Goal: Obtain resource: Download file/media

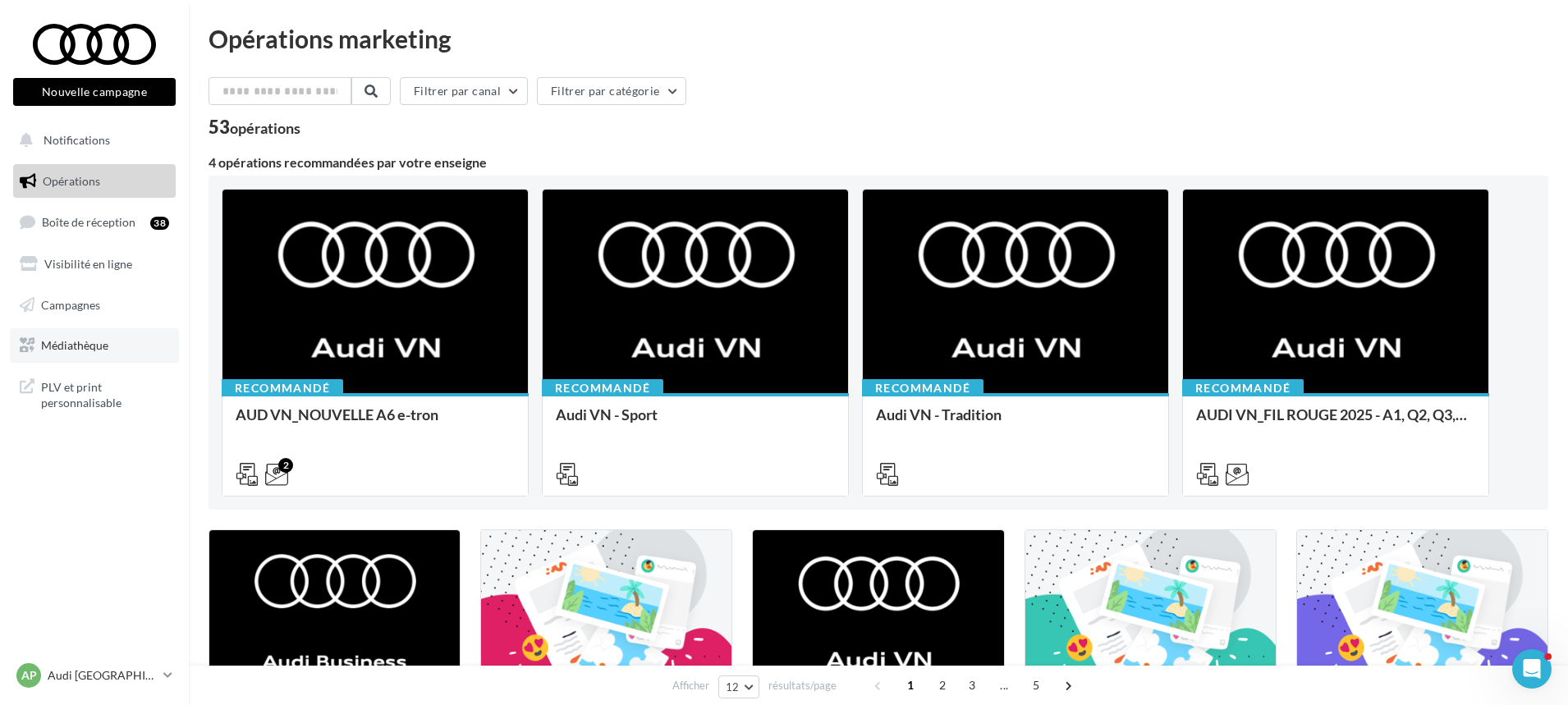
click at [109, 336] on link "Médiathèque" at bounding box center [94, 345] width 170 height 34
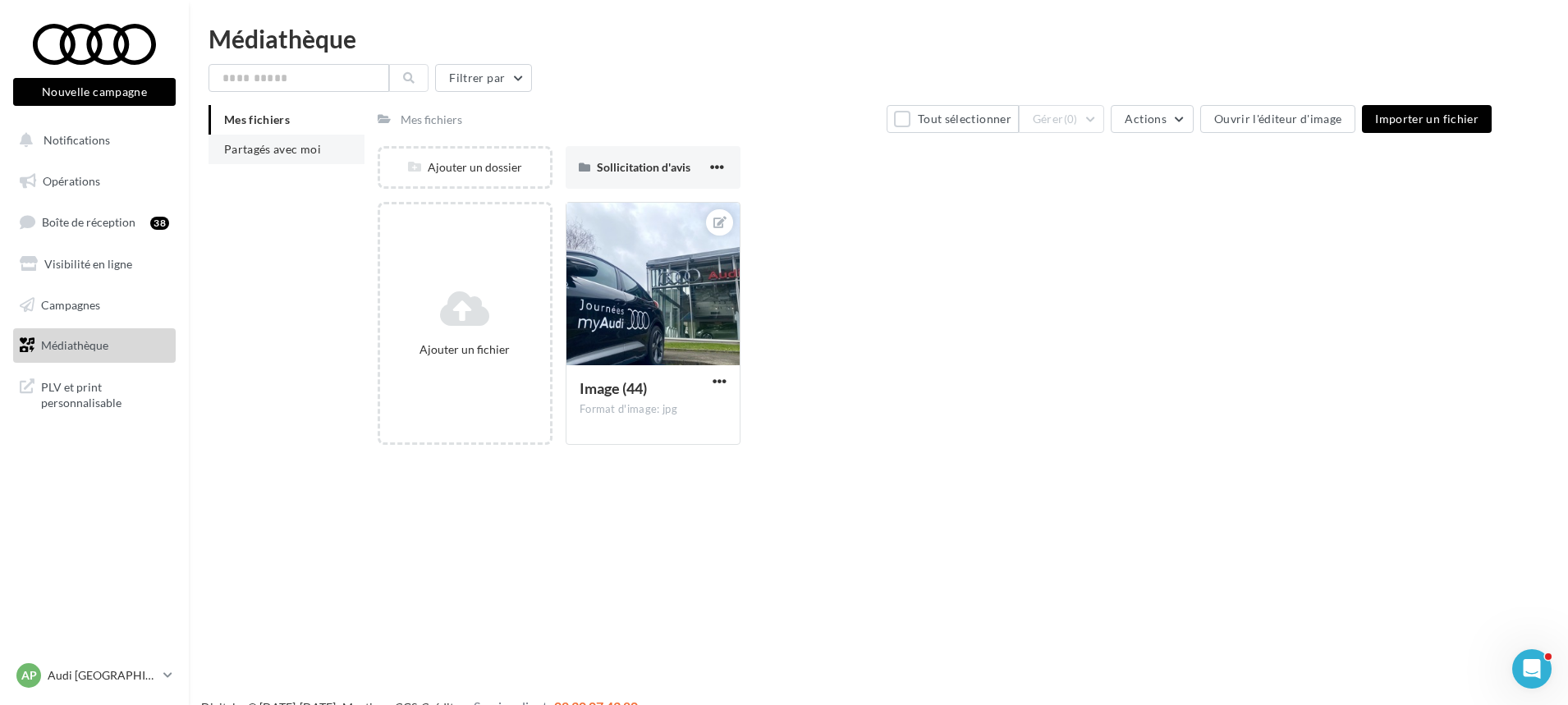
click at [271, 150] on span "Partagés avec moi" at bounding box center [273, 149] width 97 height 14
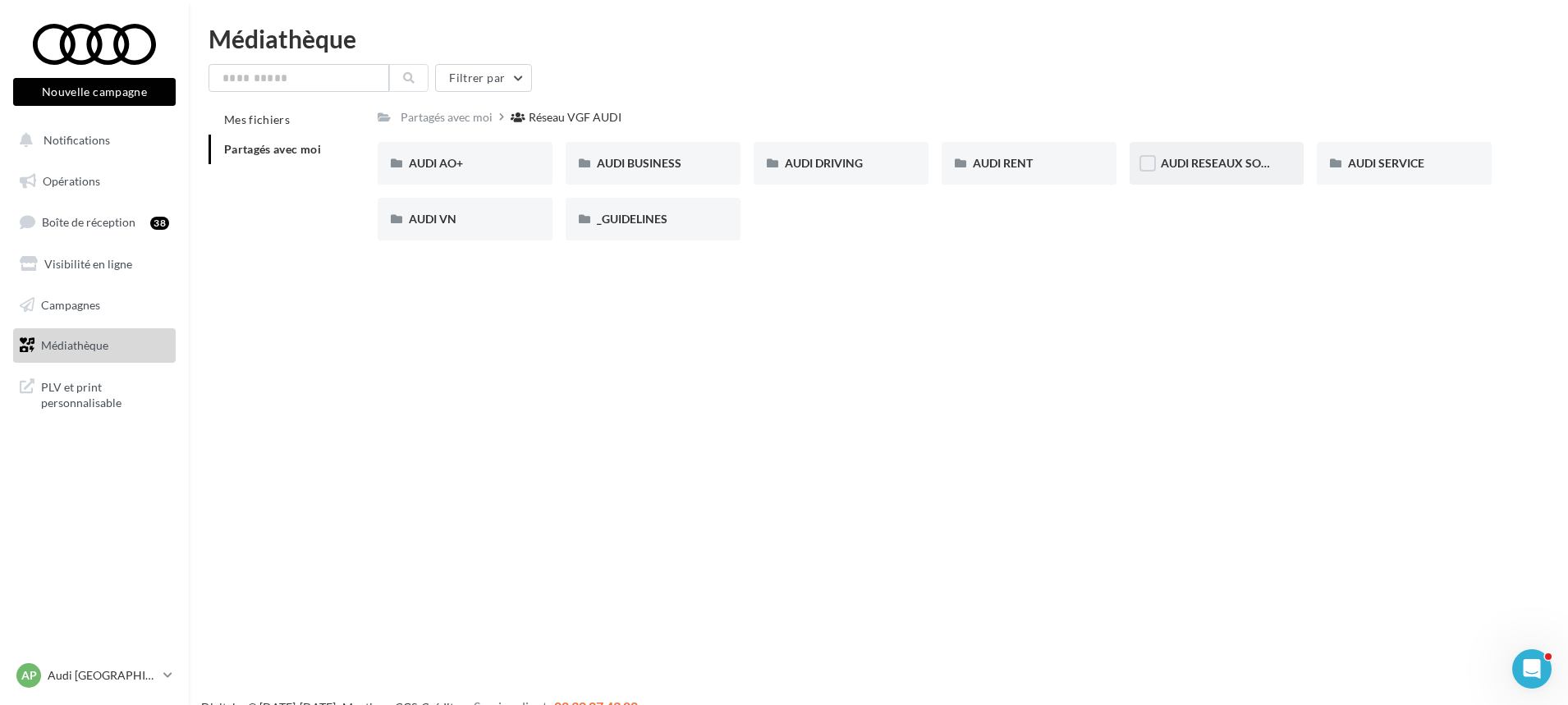
click at [1218, 179] on div "AUDI RESEAUX SOCIAUX" at bounding box center [1217, 163] width 175 height 42
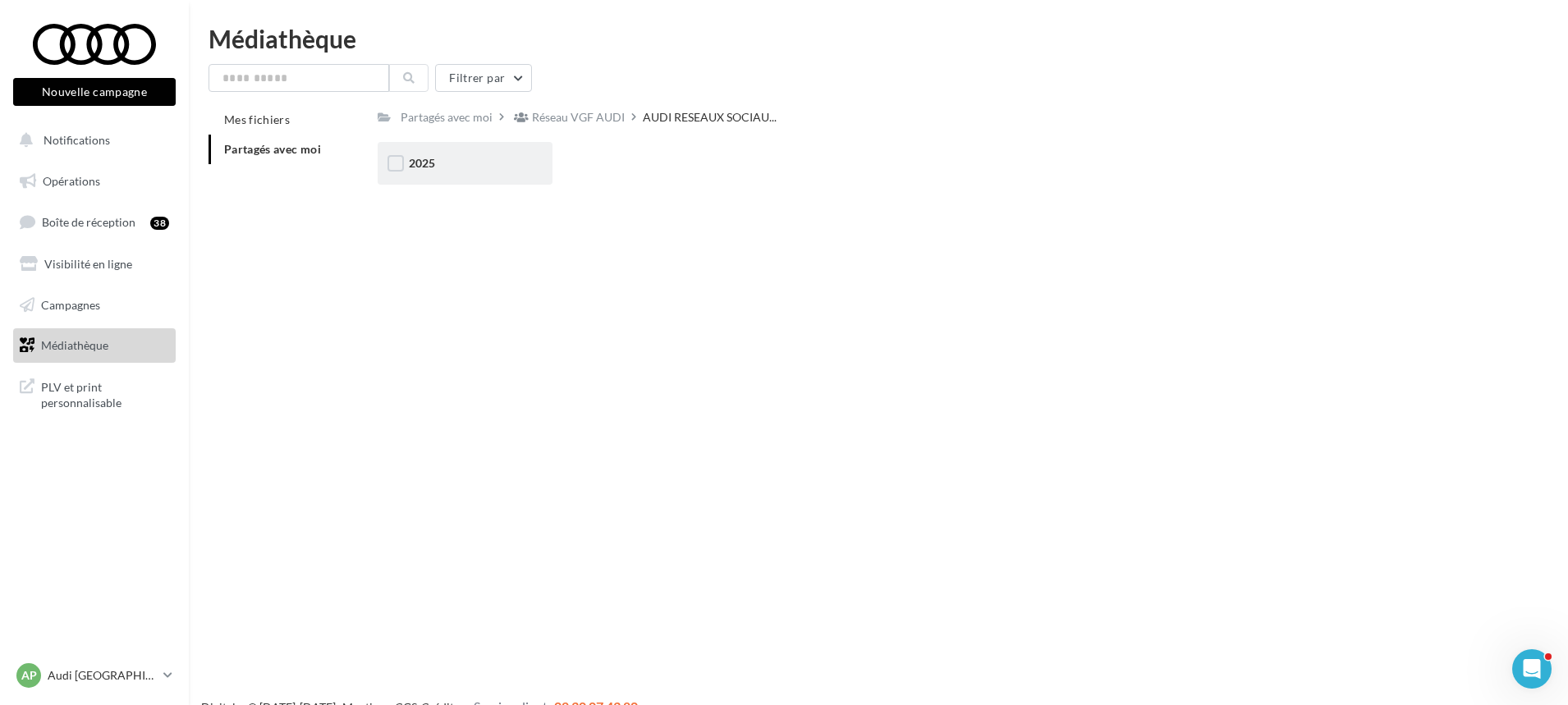
click at [463, 154] on div "2025" at bounding box center [465, 163] width 175 height 42
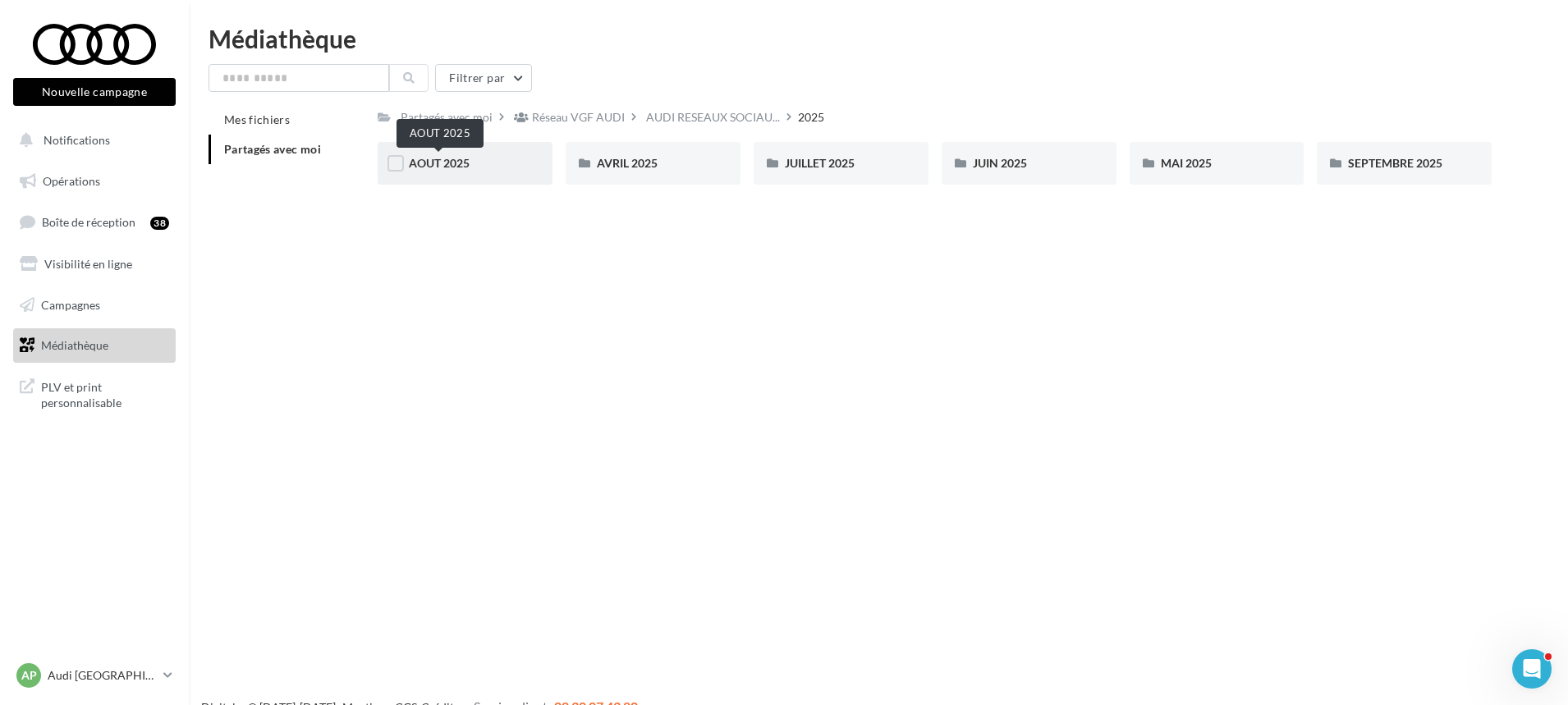
click at [443, 170] on span "AOUT 2025" at bounding box center [439, 163] width 61 height 14
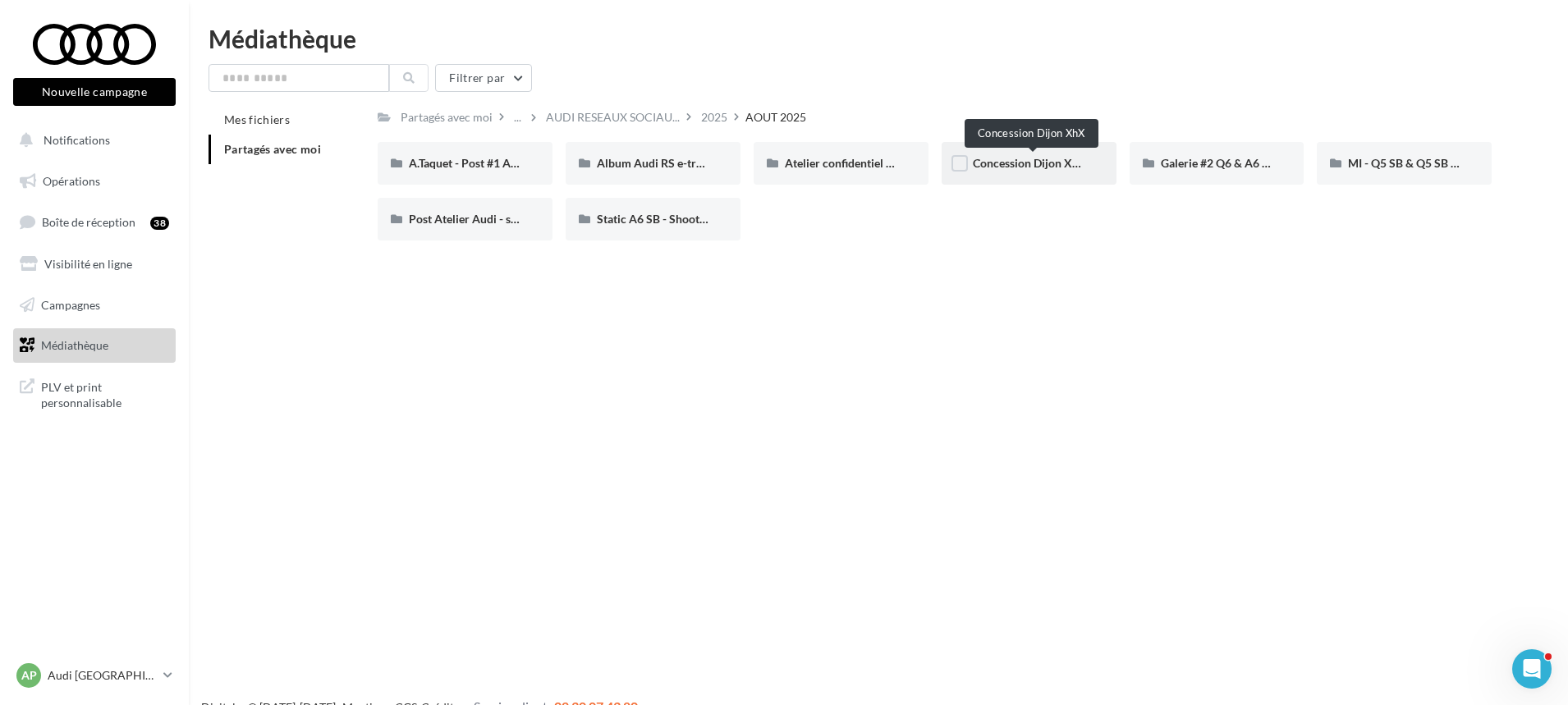
click at [1002, 165] on span "Concession Dijon XhX" at bounding box center [1029, 163] width 114 height 14
click at [1143, 182] on div "Galerie #2 Q6 & A6 SB - Shooting NV" at bounding box center [1217, 163] width 175 height 42
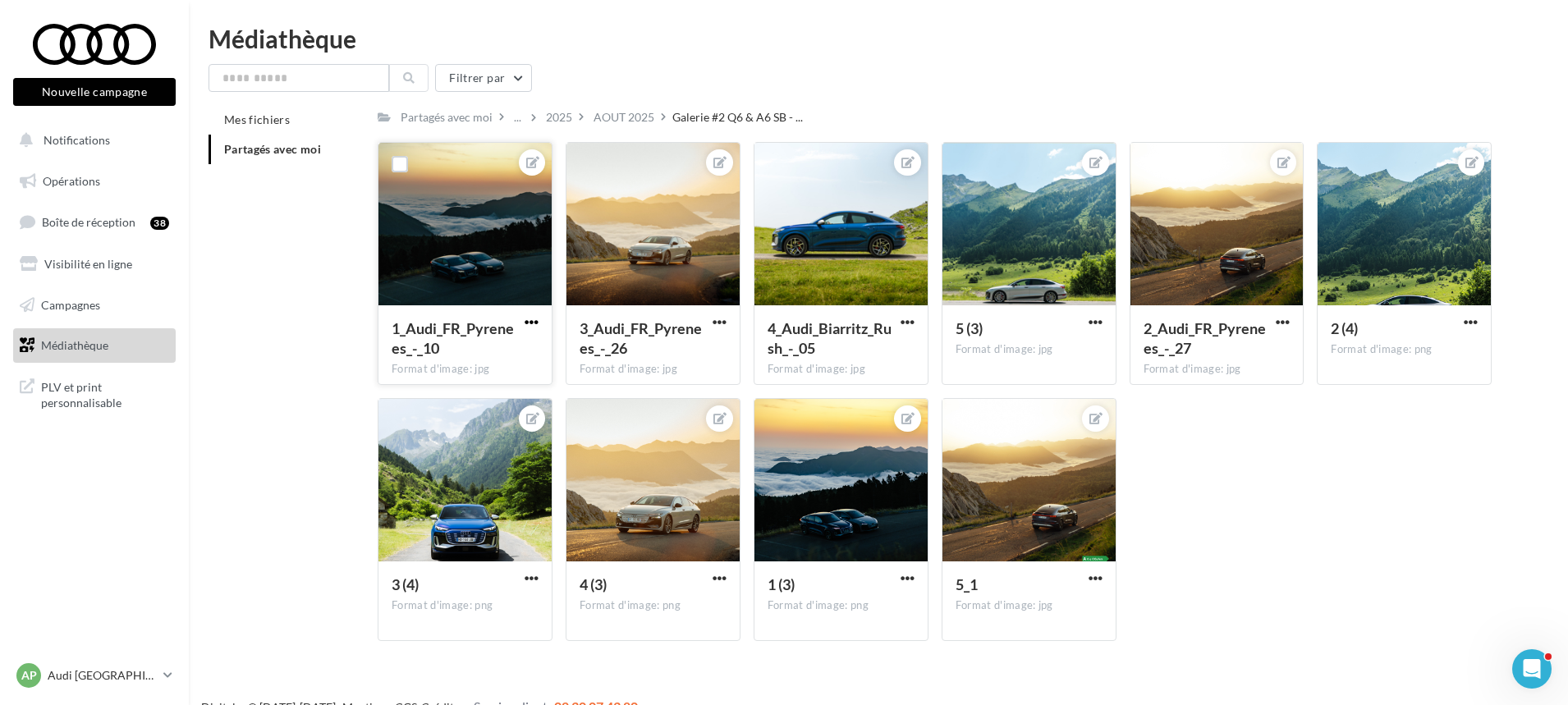
click at [526, 328] on span "button" at bounding box center [531, 322] width 14 height 14
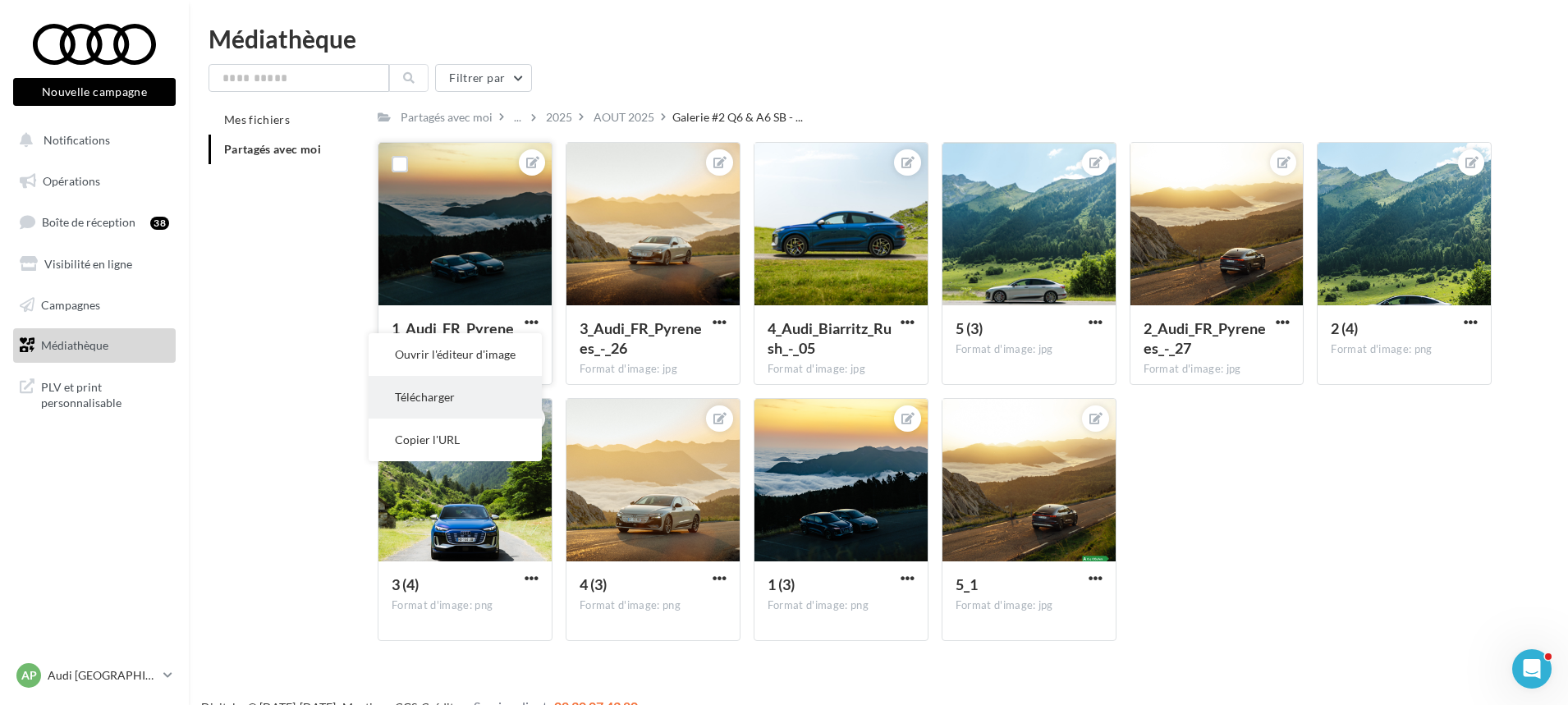
click at [491, 393] on button "Télécharger" at bounding box center [456, 397] width 173 height 42
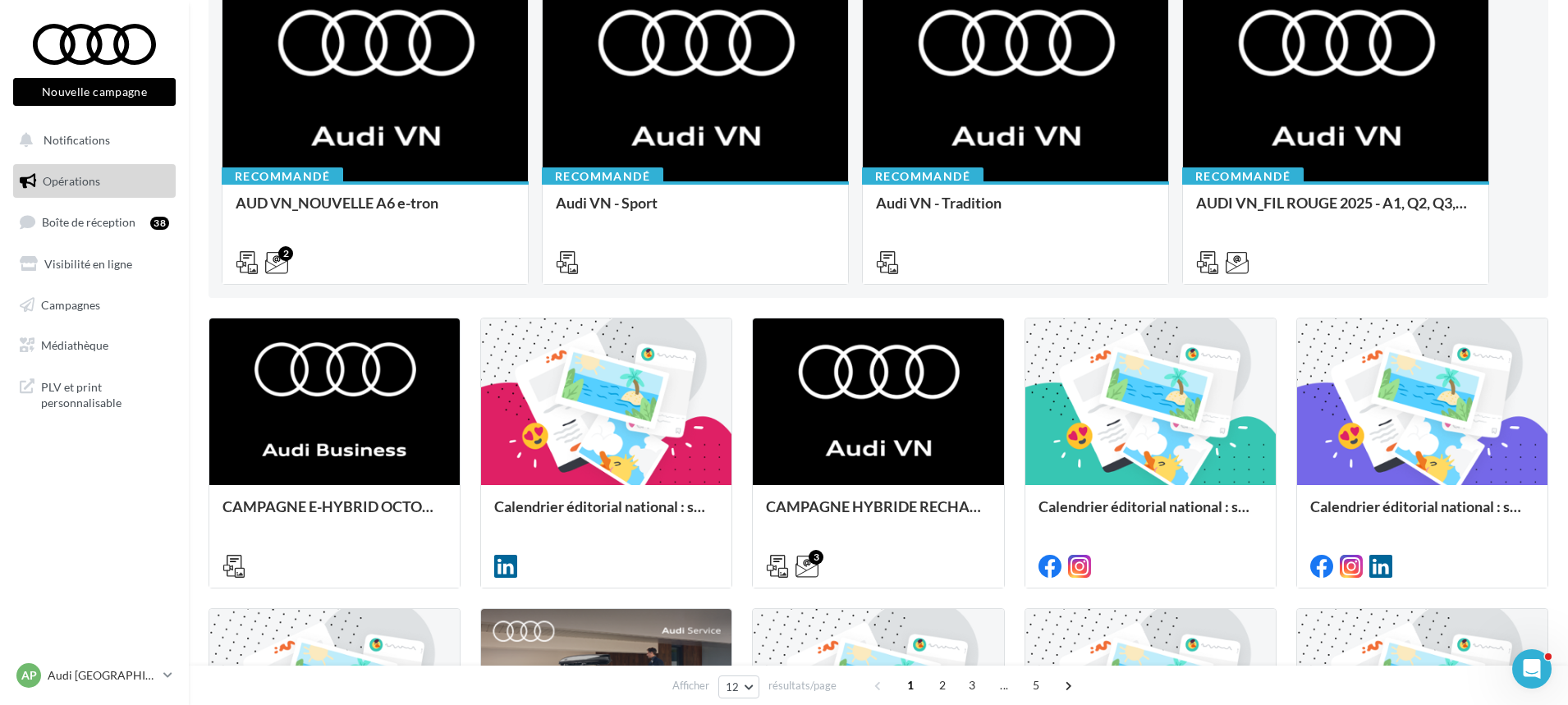
scroll to position [164, 0]
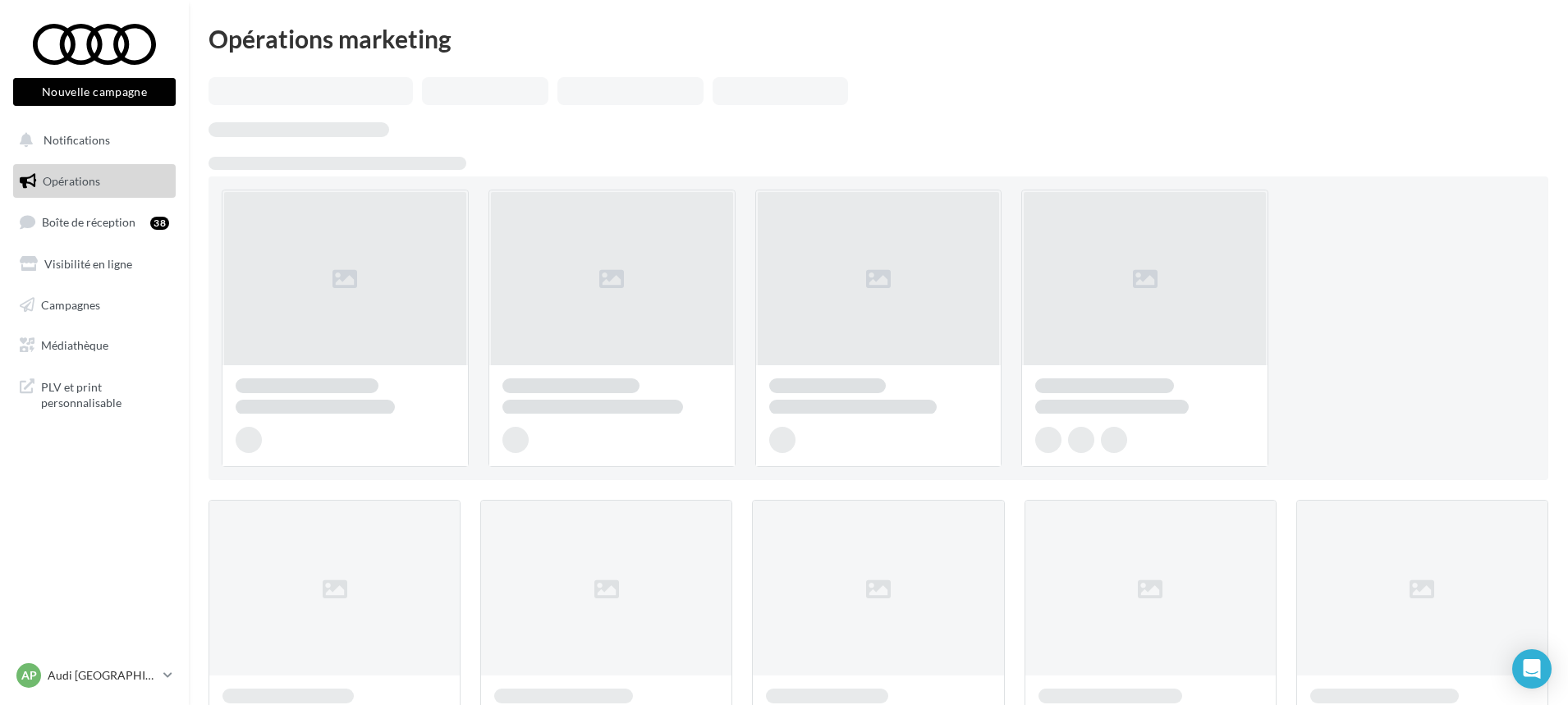
scroll to position [164, 0]
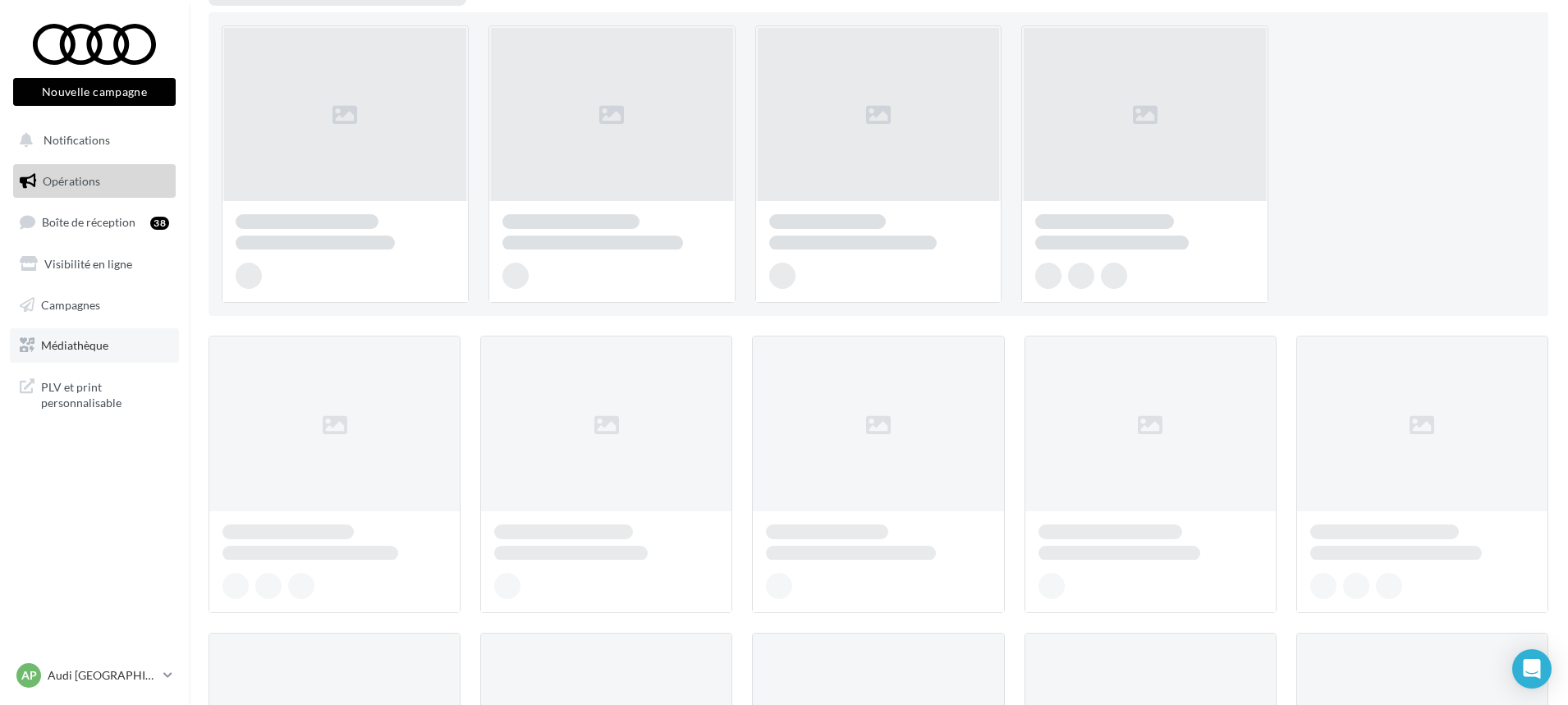
click at [88, 340] on span "Médiathèque" at bounding box center [74, 345] width 67 height 14
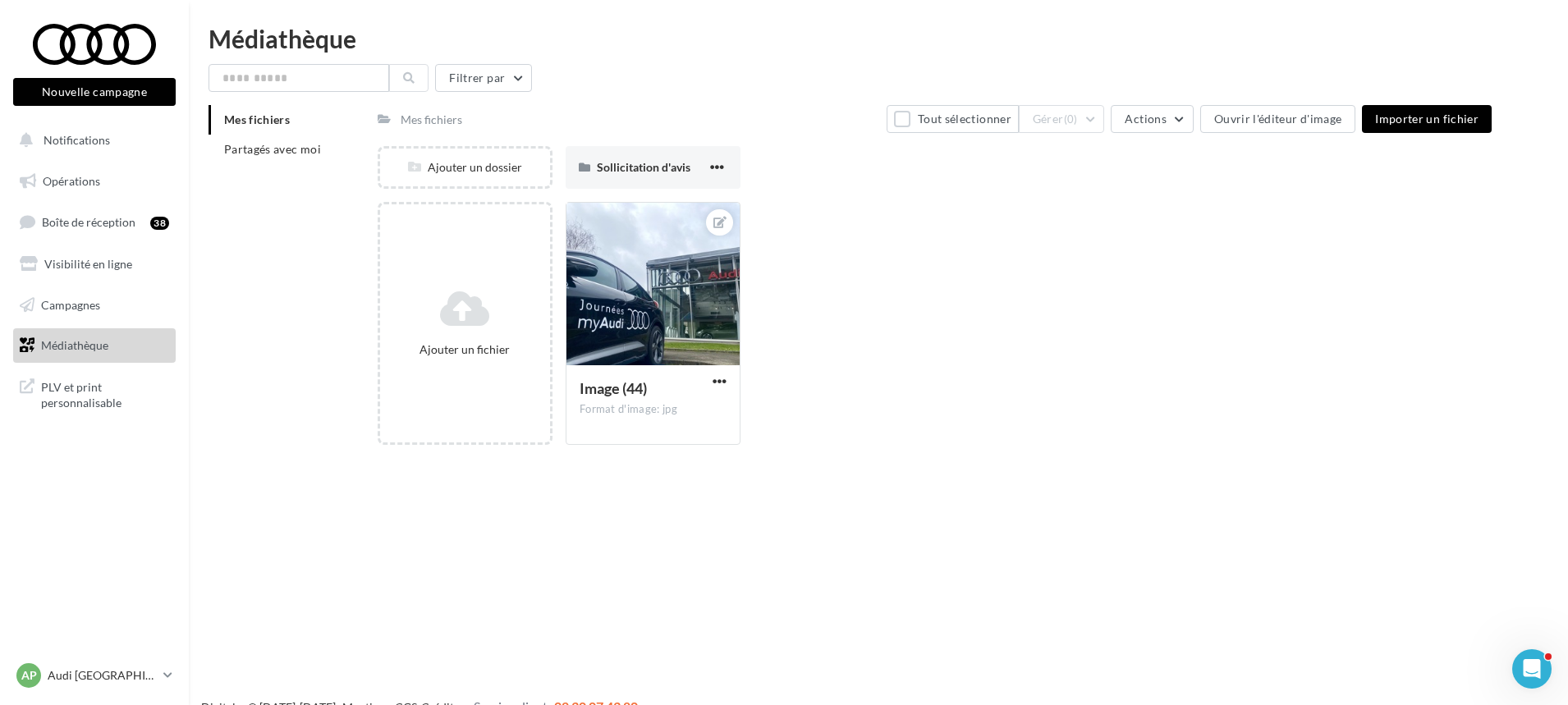
click at [267, 131] on li "Mes fichiers" at bounding box center [286, 119] width 156 height 29
click at [272, 146] on span "Partagés avec moi" at bounding box center [273, 149] width 97 height 14
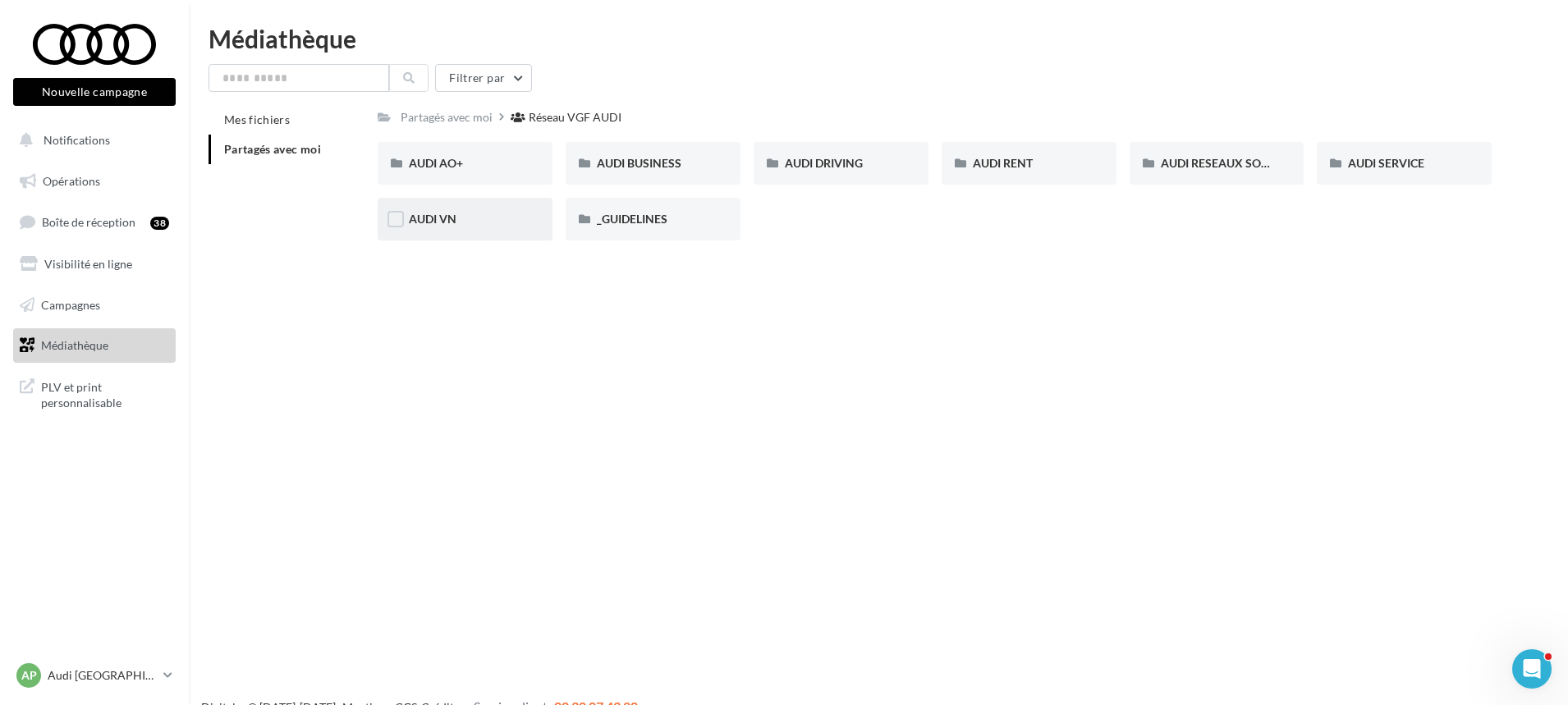
click at [440, 230] on div "AUDI VN" at bounding box center [465, 219] width 175 height 42
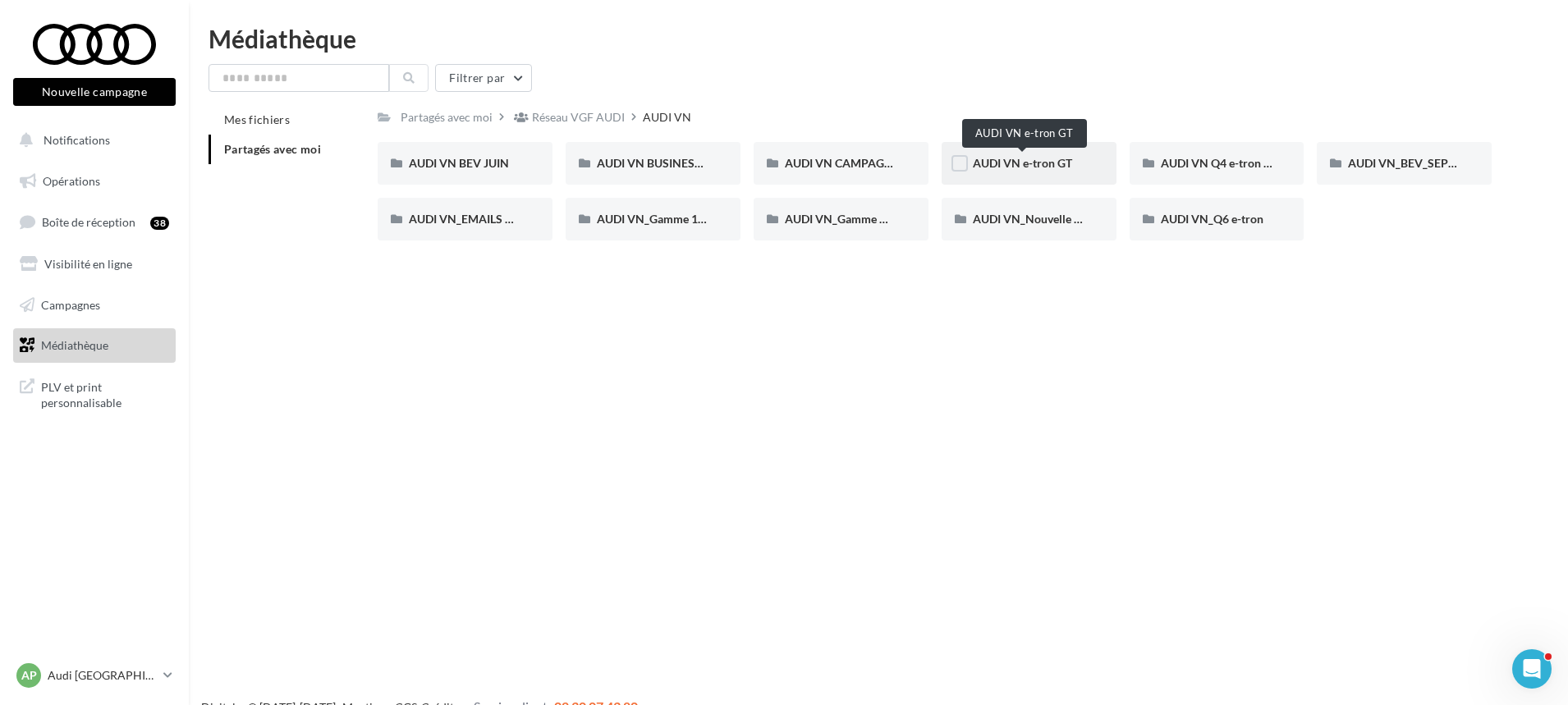
click at [1029, 170] on span "AUDI VN e-tron GT" at bounding box center [1022, 163] width 100 height 14
click at [832, 209] on div "AUDI VN_Gamme Q8 e-tron" at bounding box center [841, 219] width 175 height 42
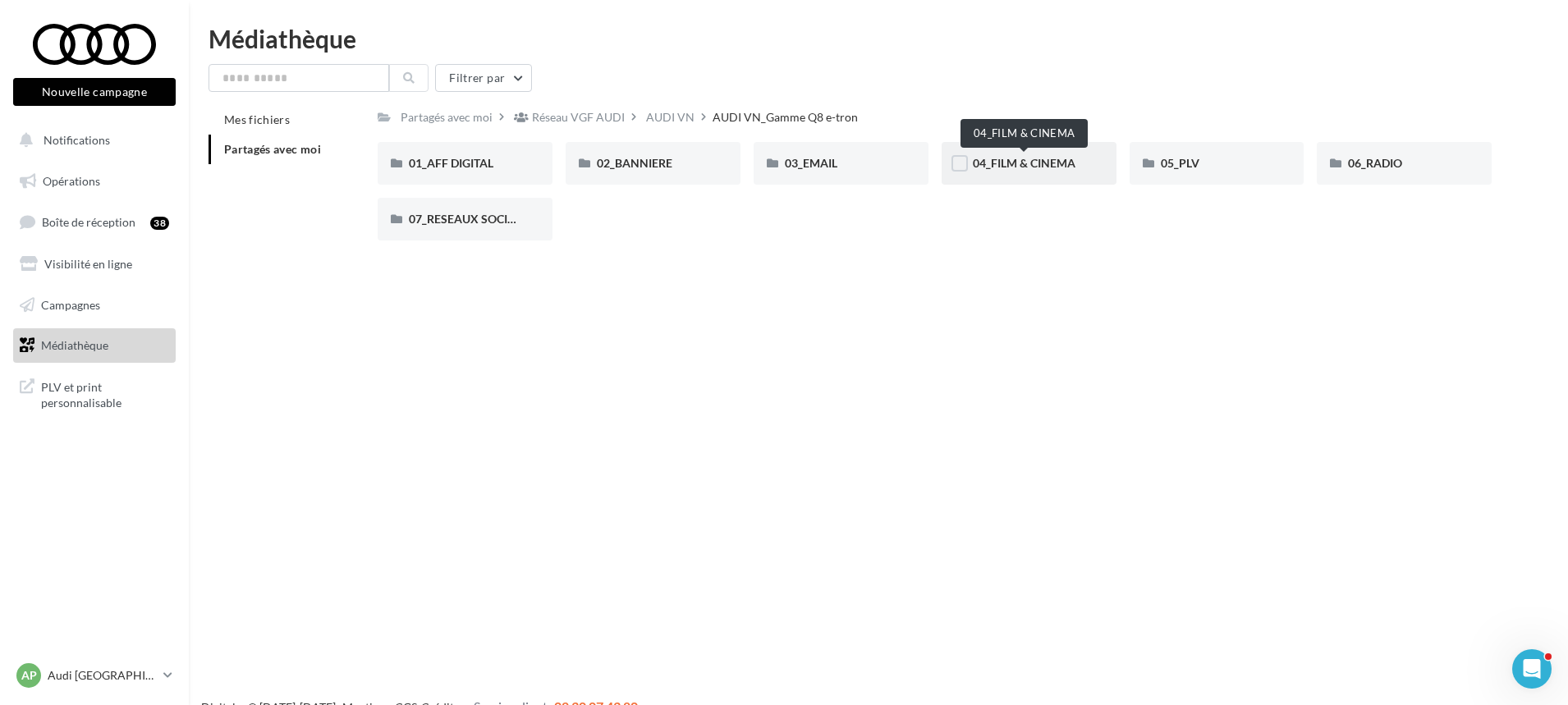
click at [998, 169] on span "04_FILM & CINEMA" at bounding box center [1024, 163] width 102 height 14
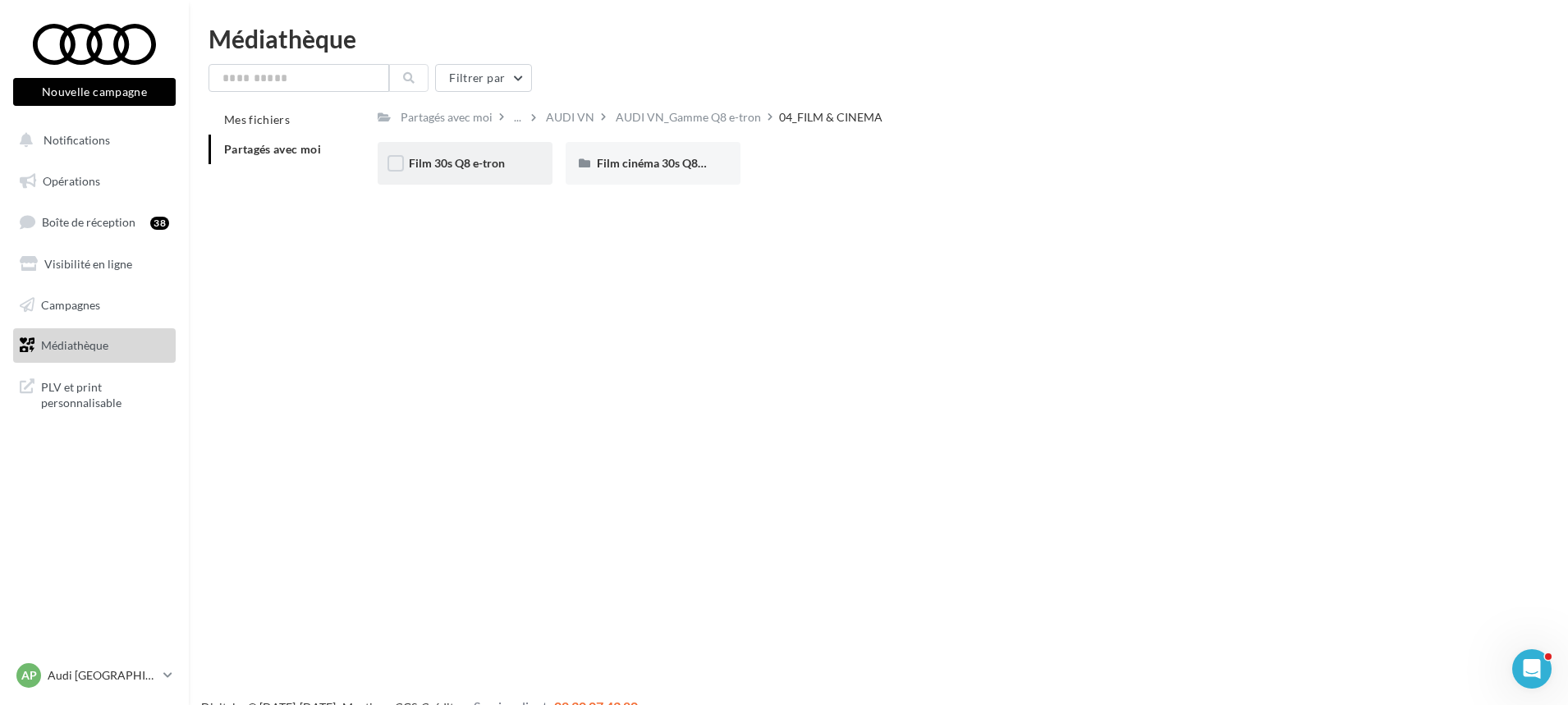
click at [486, 183] on div "Film 30s Q8 e-tron" at bounding box center [465, 163] width 175 height 42
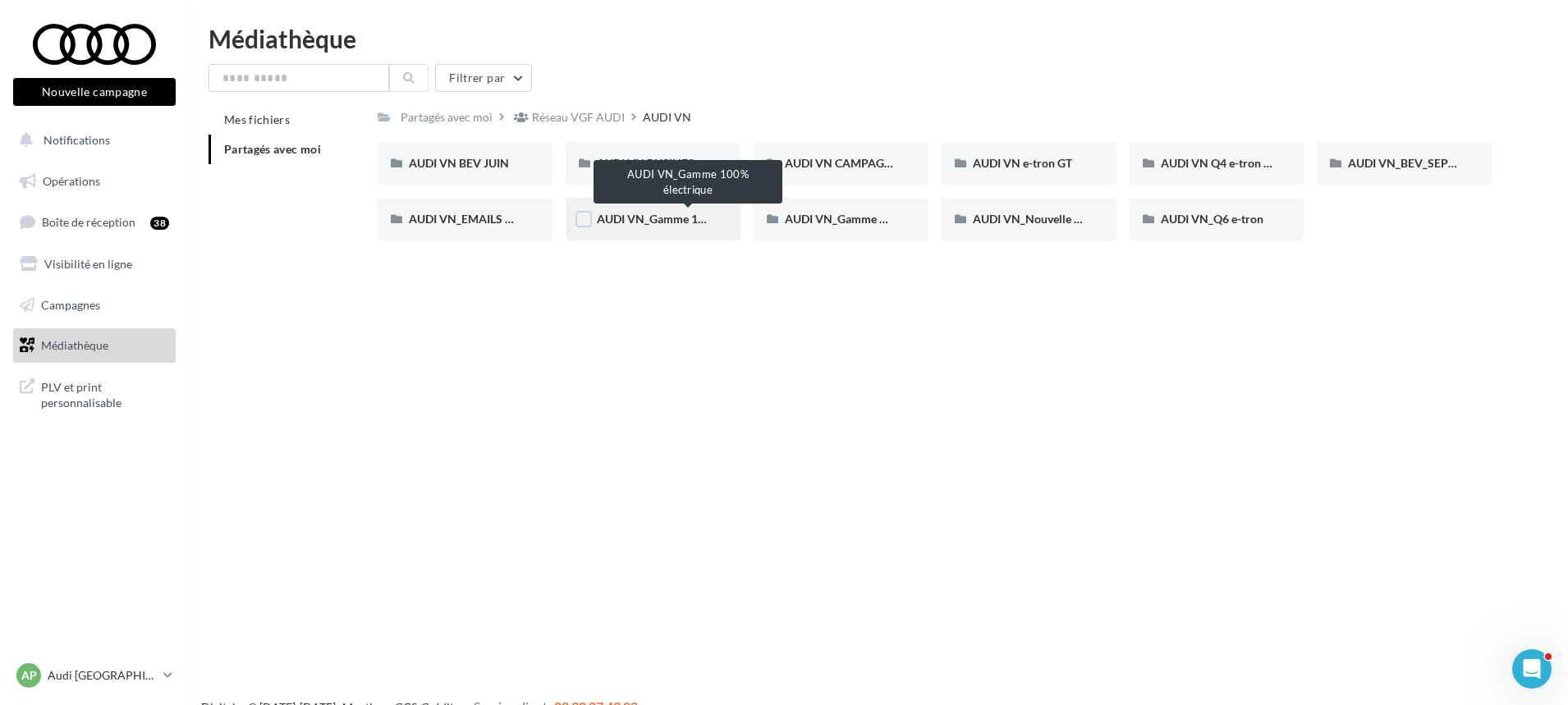
click at [679, 222] on span "AUDI VN_Gamme 100% électrique" at bounding box center [685, 219] width 177 height 14
click at [1173, 225] on div "AUDI VN_Q6 e-tron" at bounding box center [1217, 219] width 112 height 17
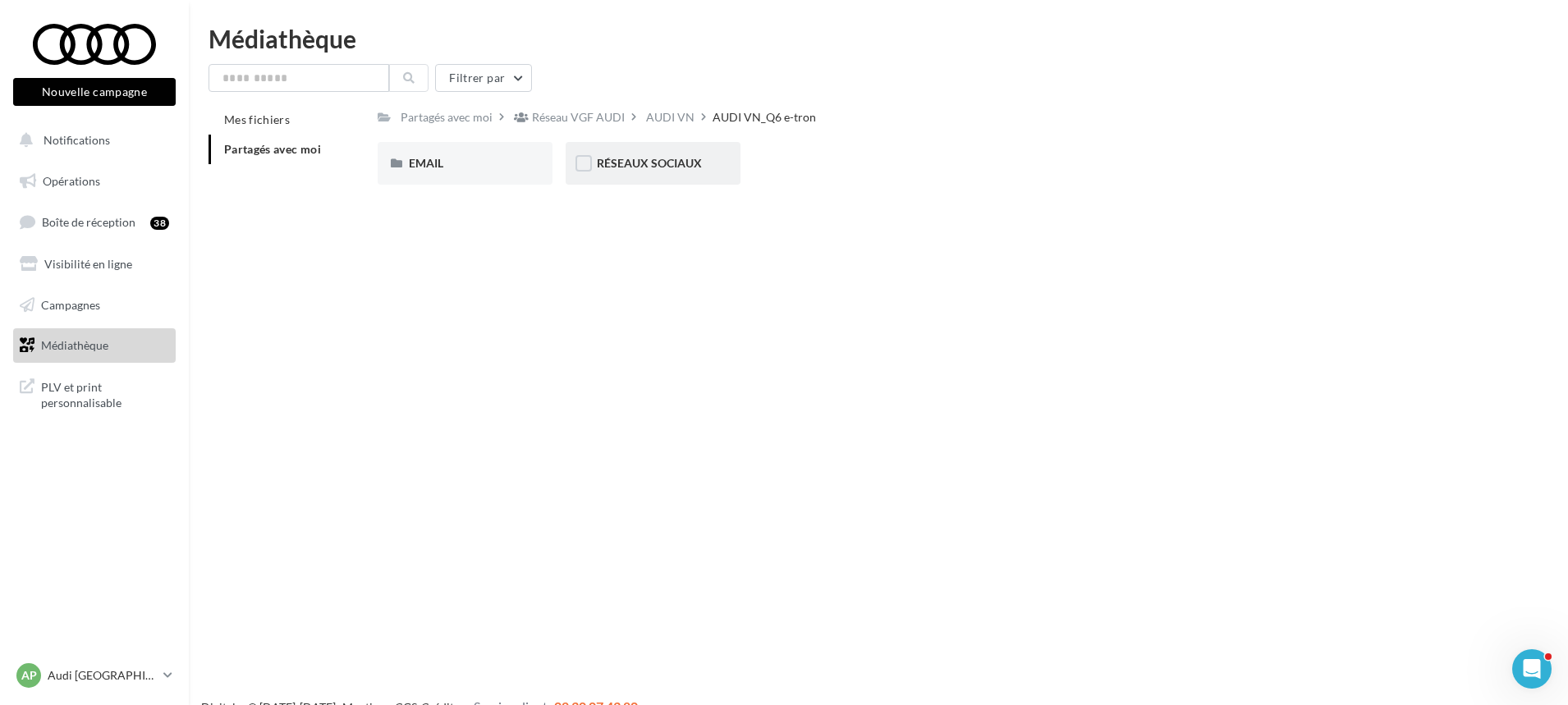
click at [708, 177] on div "RÉSEAUX SOCIAUX" at bounding box center [653, 163] width 175 height 42
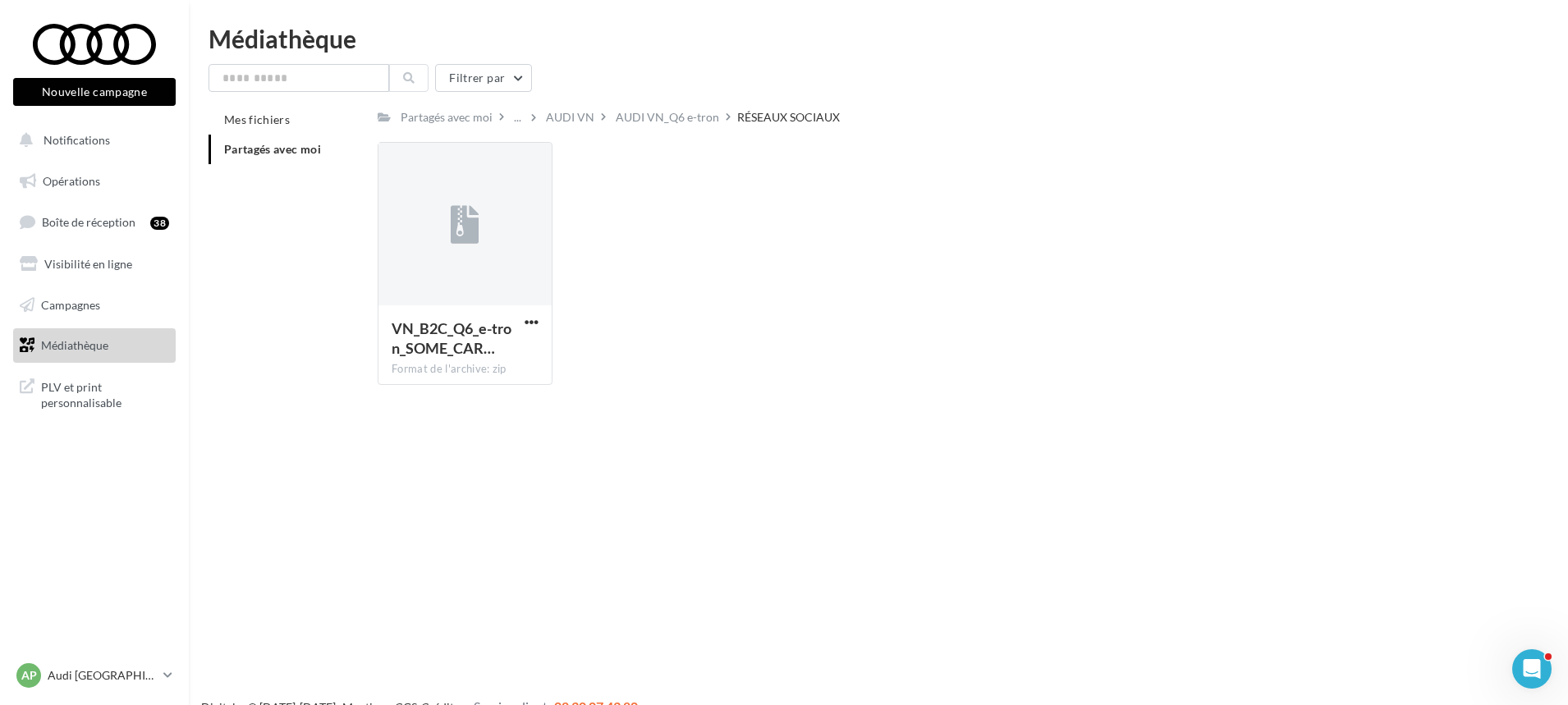
click at [124, 345] on link "Médiathèque" at bounding box center [94, 345] width 170 height 34
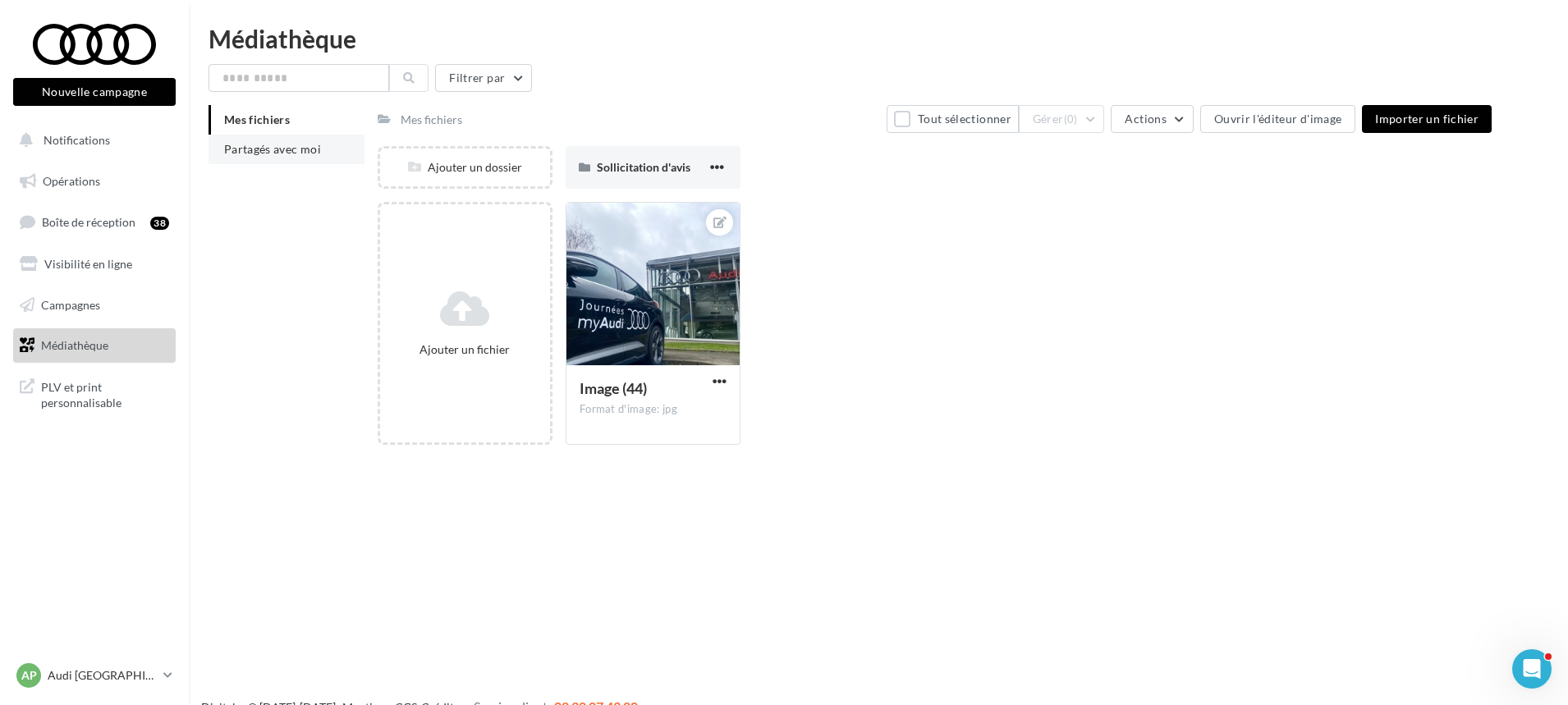
click at [246, 152] on span "Partagés avec moi" at bounding box center [273, 149] width 97 height 14
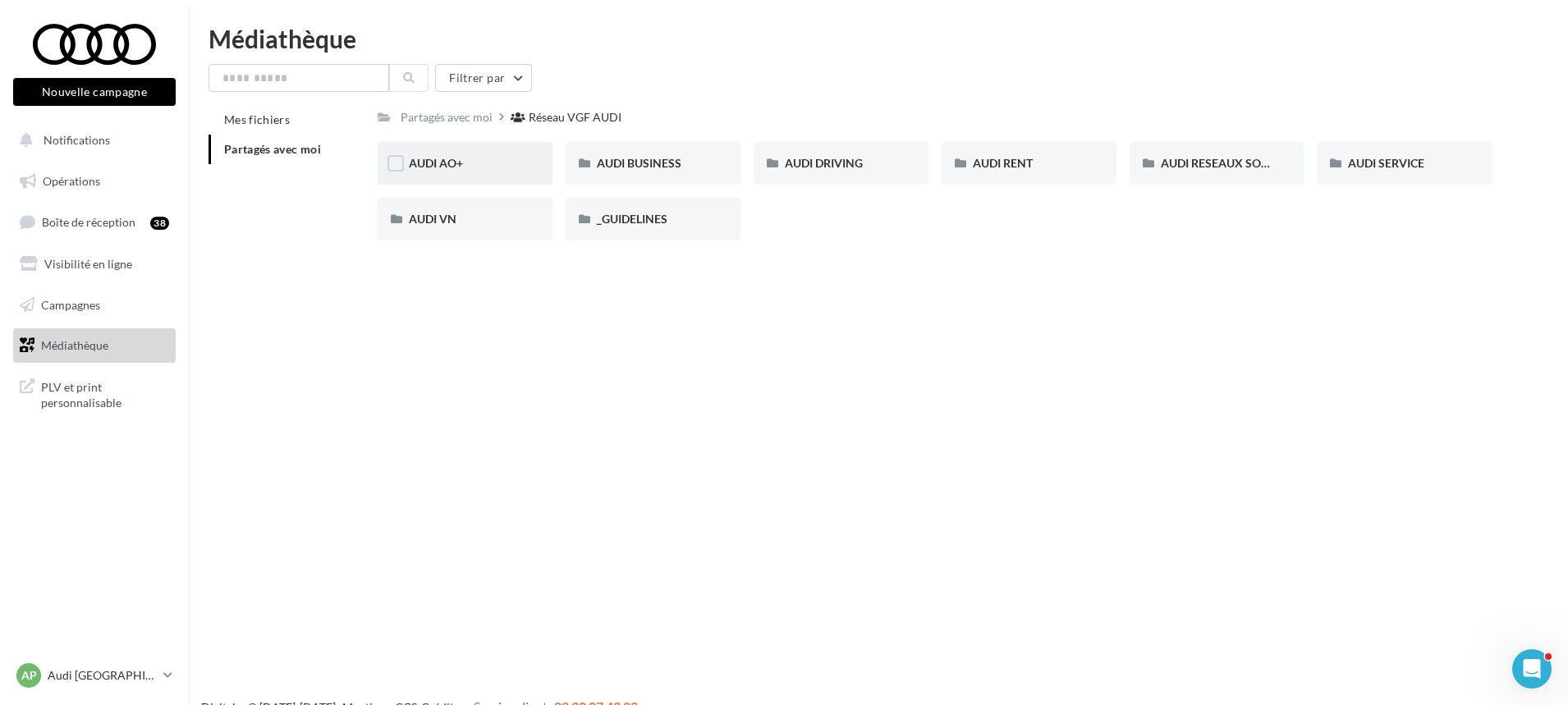
click at [479, 169] on div "AUDI AO+" at bounding box center [464, 163] width 112 height 17
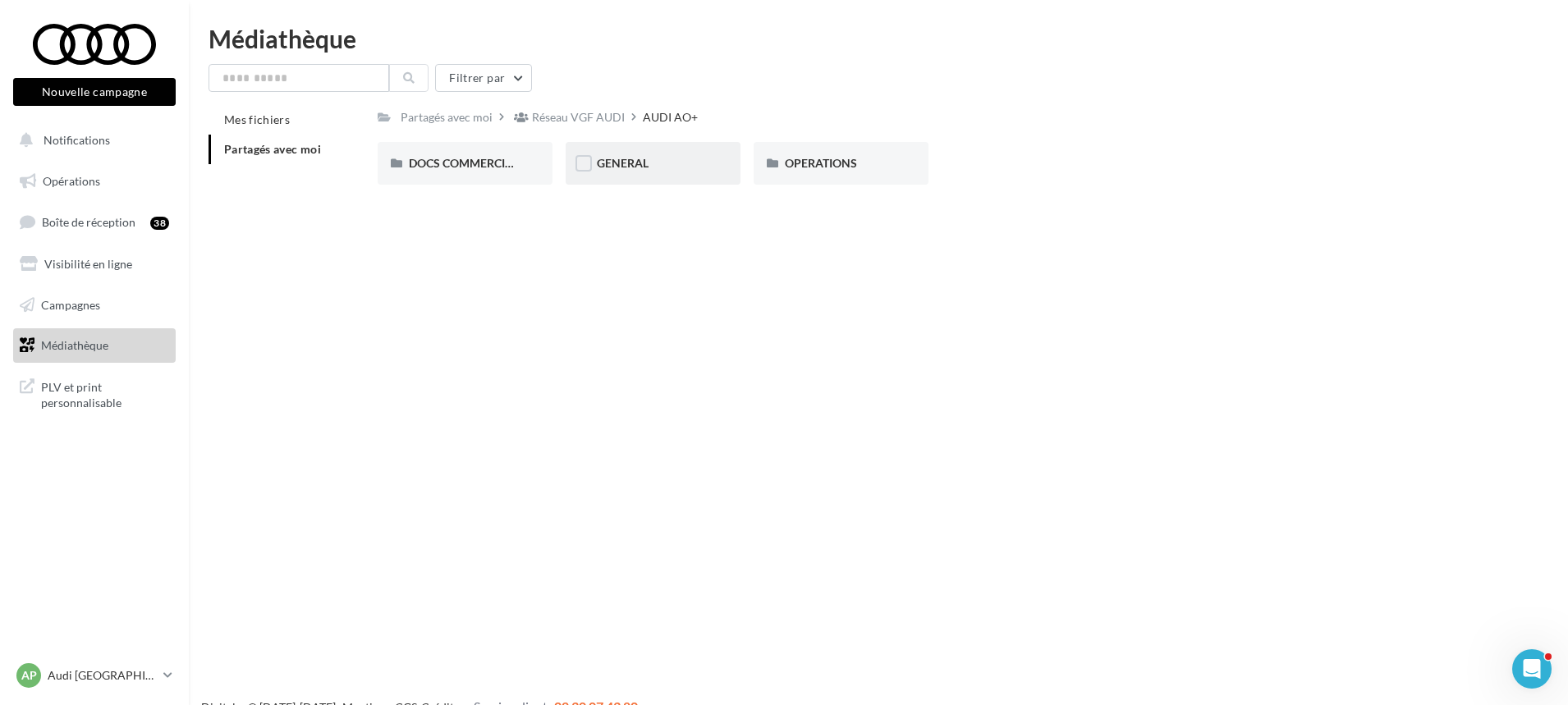
click at [650, 177] on div "GENERAL" at bounding box center [653, 163] width 175 height 42
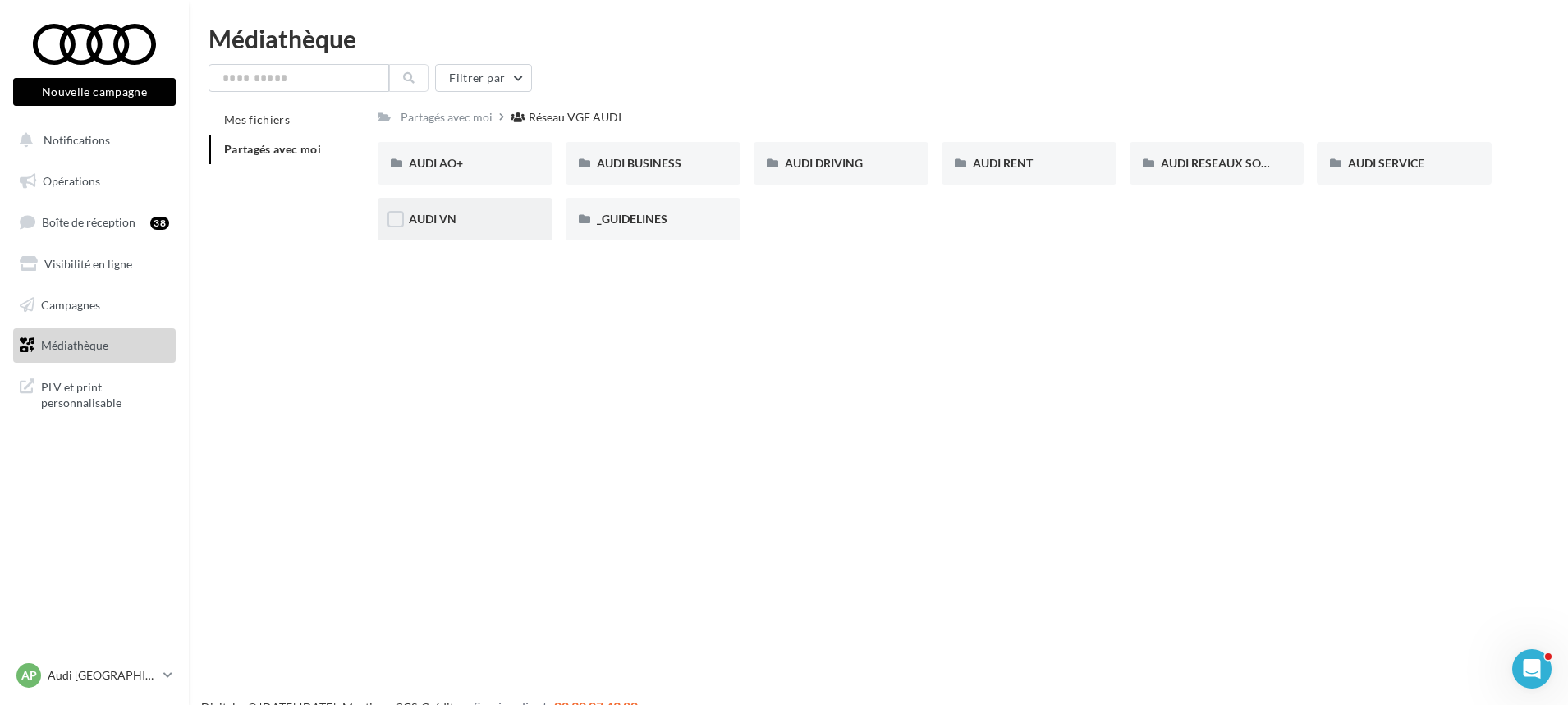
click at [442, 228] on div "AUDI VN" at bounding box center [464, 219] width 112 height 17
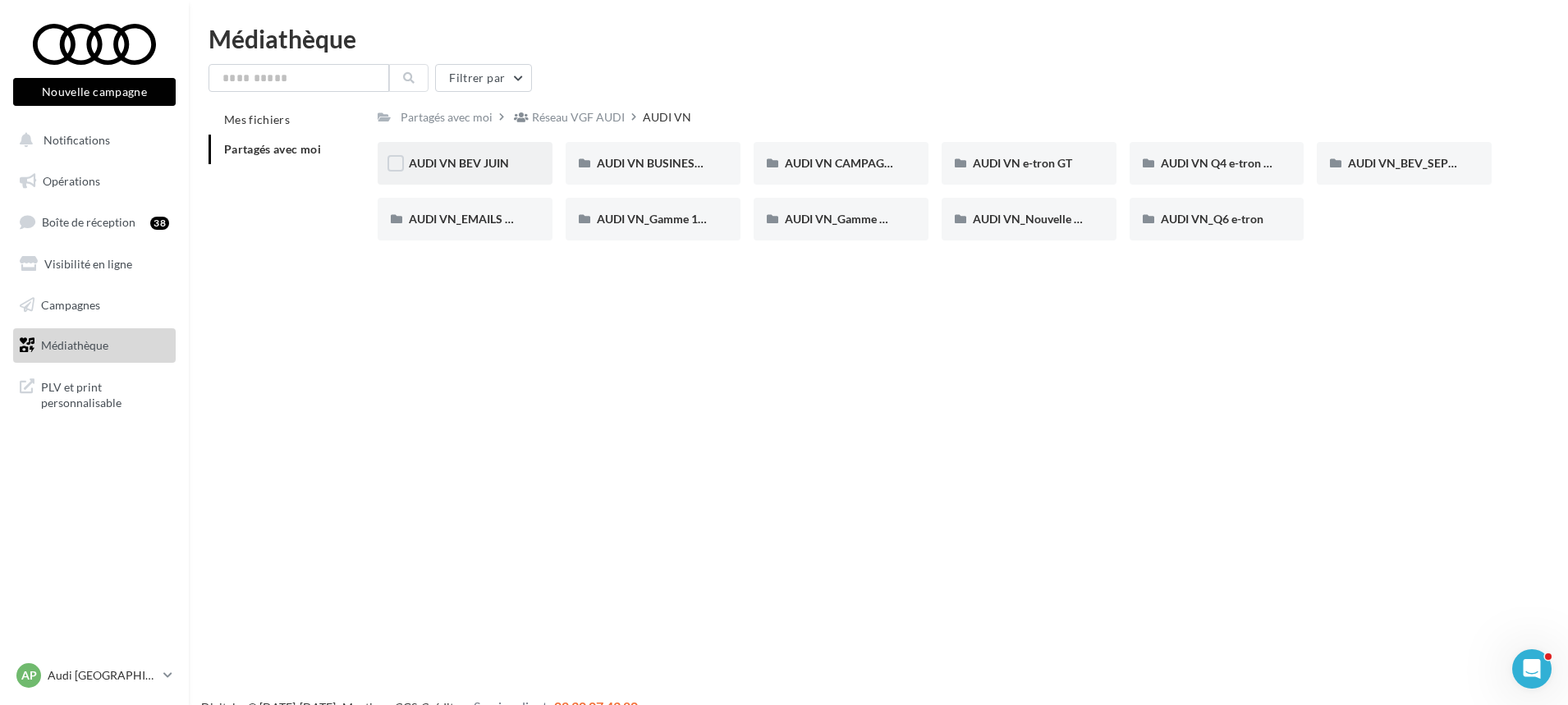
click at [472, 176] on div "AUDI VN BEV JUIN" at bounding box center [465, 163] width 175 height 42
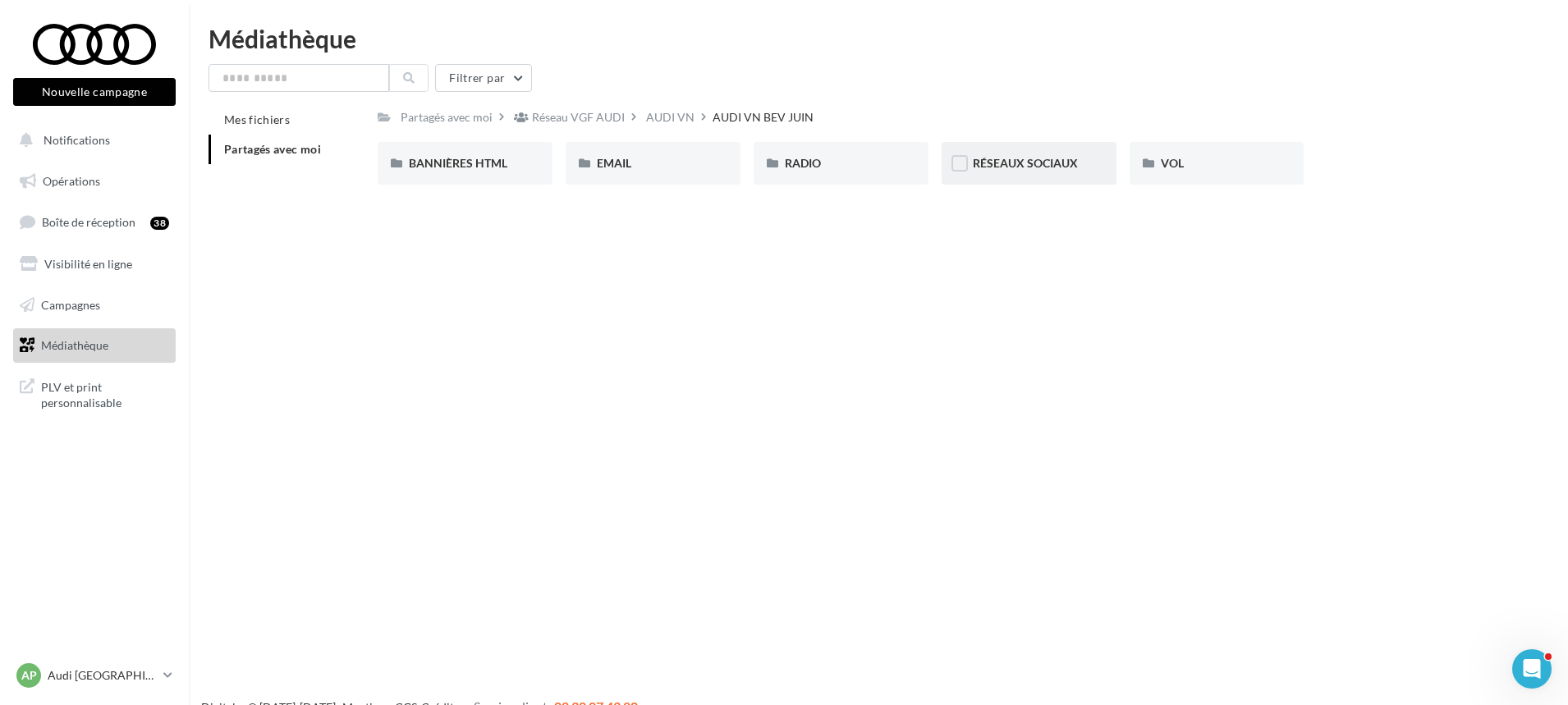
click at [1037, 170] on div "RÉSEAUX SOCIAUX" at bounding box center [1029, 163] width 112 height 17
